Goal: Transaction & Acquisition: Purchase product/service

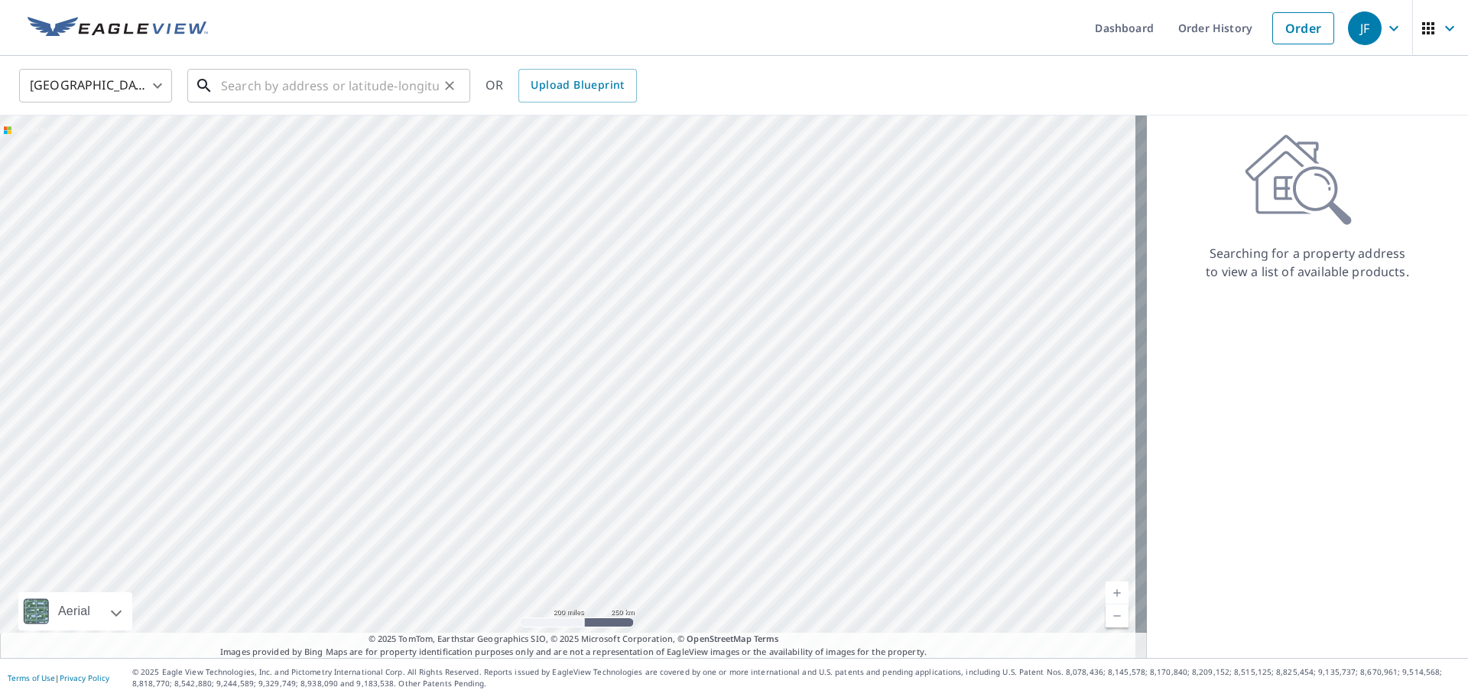
click at [409, 83] on input "text" at bounding box center [330, 85] width 218 height 43
paste input "[STREET_ADDRESS][PERSON_NAME]"
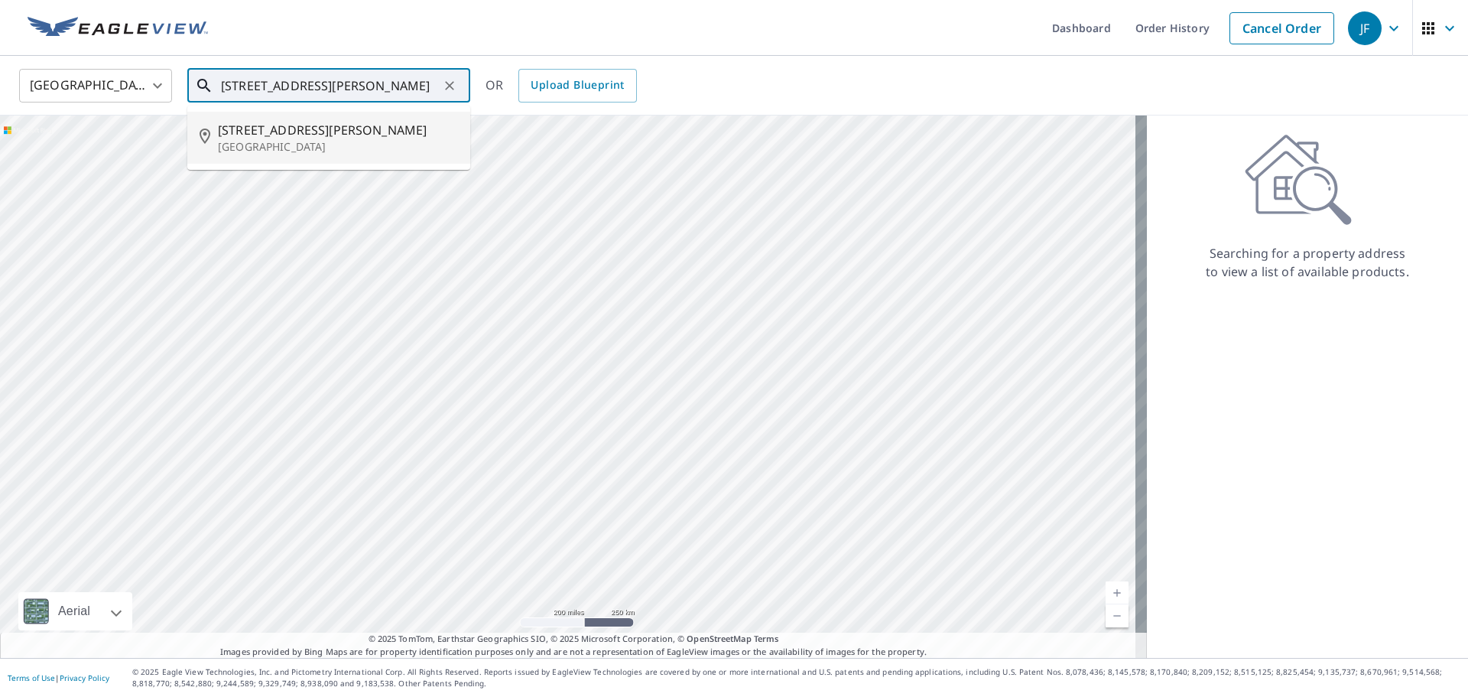
click at [280, 141] on p "[GEOGRAPHIC_DATA]" at bounding box center [338, 146] width 240 height 15
type input "[STREET_ADDRESS][PERSON_NAME]"
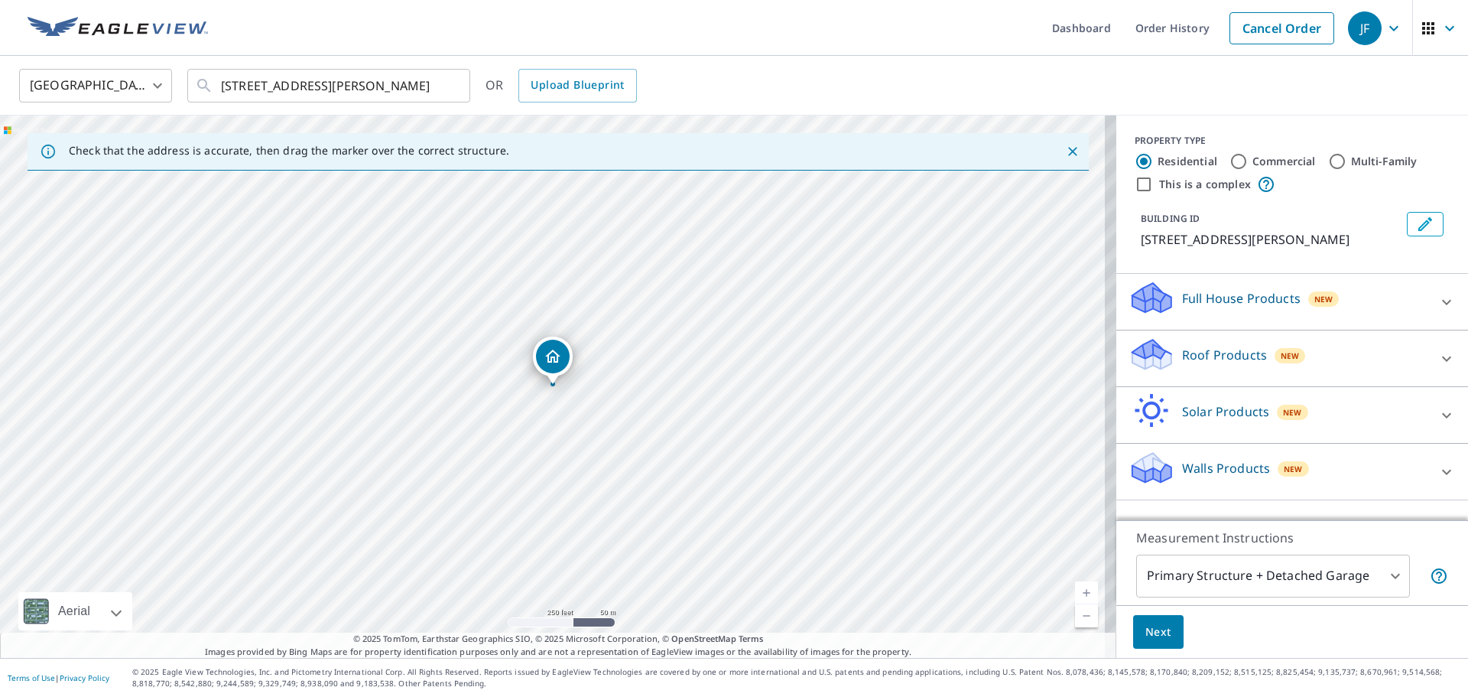
click at [1216, 342] on div "Roof Products New" at bounding box center [1279, 358] width 300 height 44
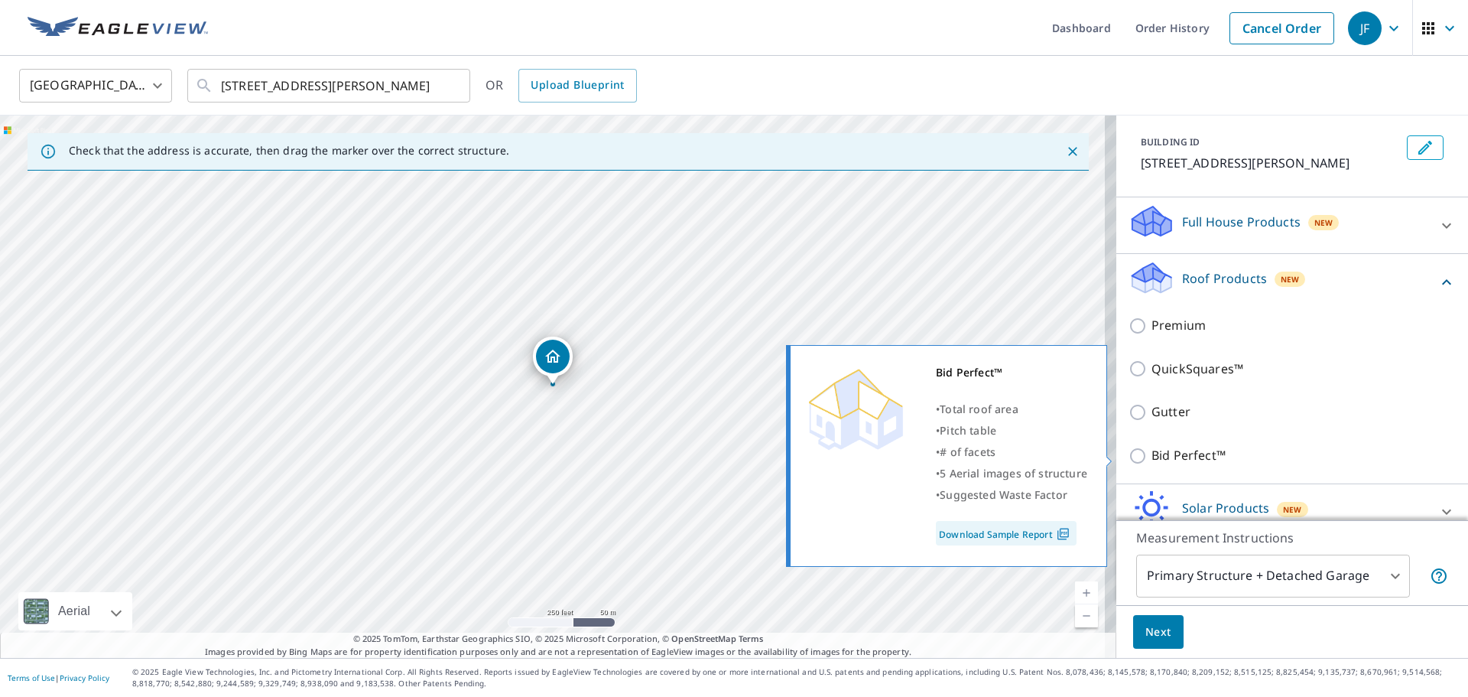
click at [1195, 450] on p "Bid Perfect™" at bounding box center [1188, 455] width 74 height 19
click at [1151, 450] on input "Bid Perfect™" at bounding box center [1140, 456] width 23 height 18
checkbox input "true"
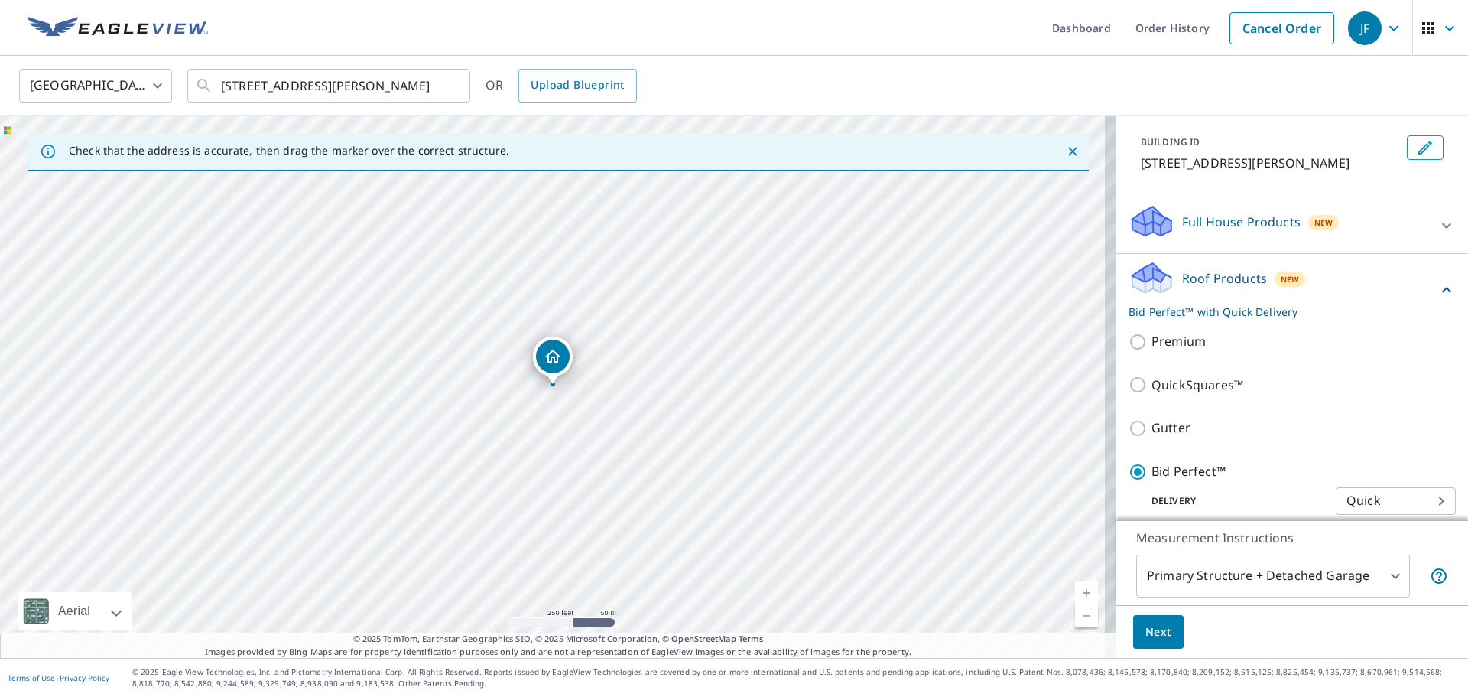
click at [1226, 579] on body "JF JF Dashboard Order History Cancel Order JF [GEOGRAPHIC_DATA] [GEOGRAPHIC_DAT…" at bounding box center [734, 348] width 1468 height 697
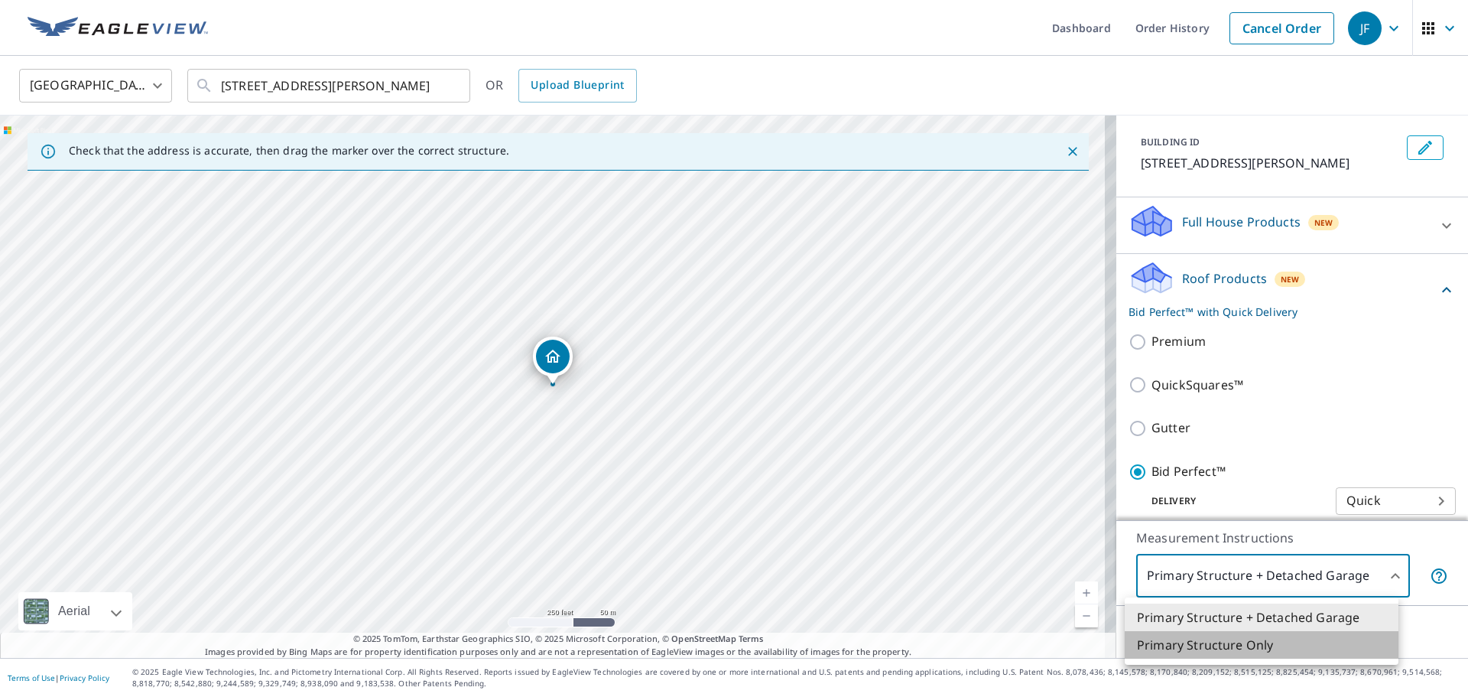
click at [1237, 645] on li "Primary Structure Only" at bounding box center [1262, 645] width 274 height 28
type input "2"
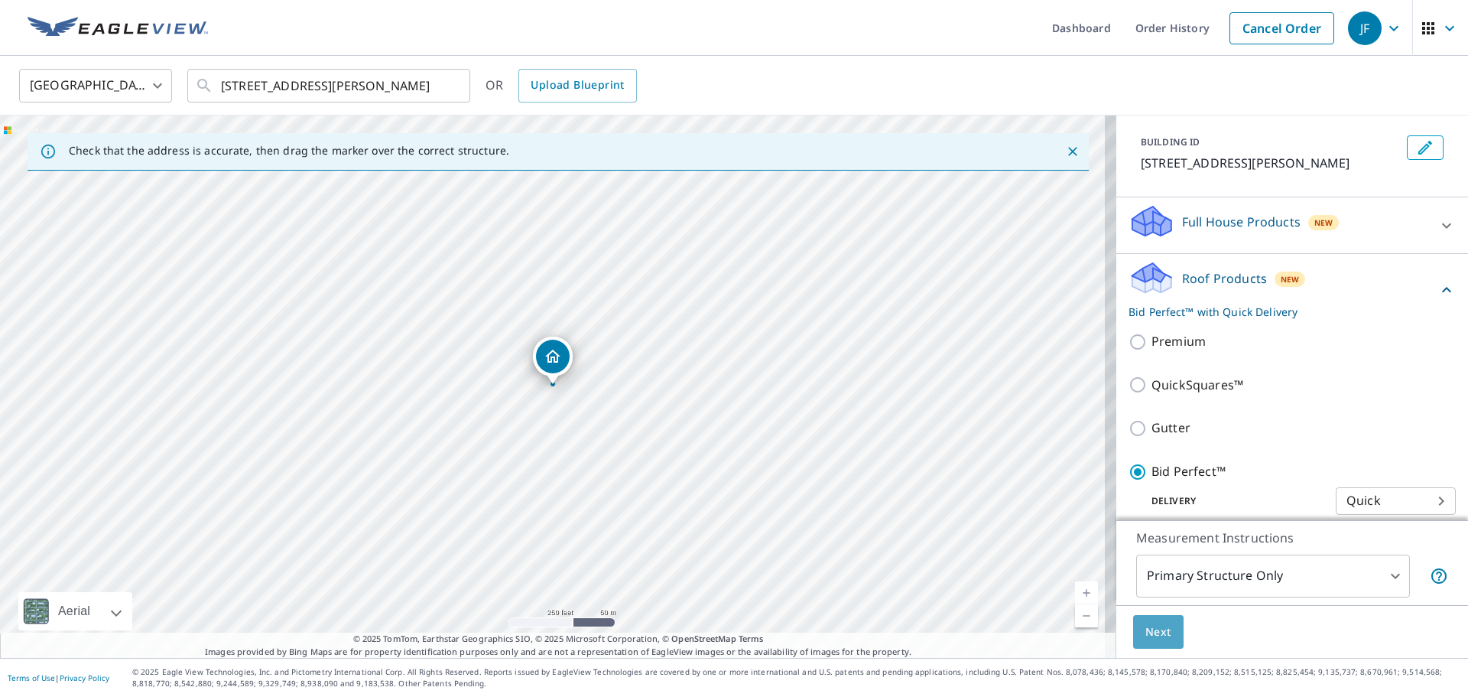
click at [1154, 641] on button "Next" at bounding box center [1158, 632] width 50 height 34
